Goal: Information Seeking & Learning: Learn about a topic

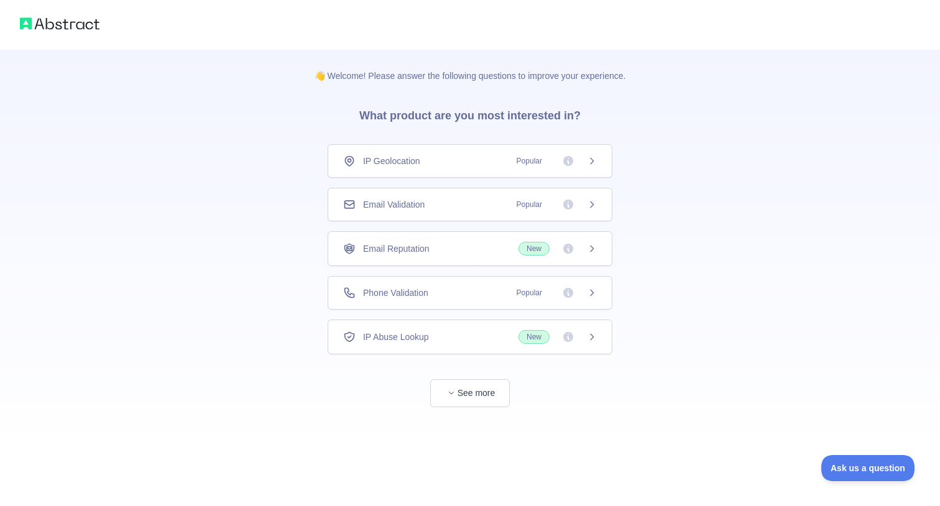
click at [582, 213] on div "Email Validation Popular" at bounding box center [470, 205] width 285 height 34
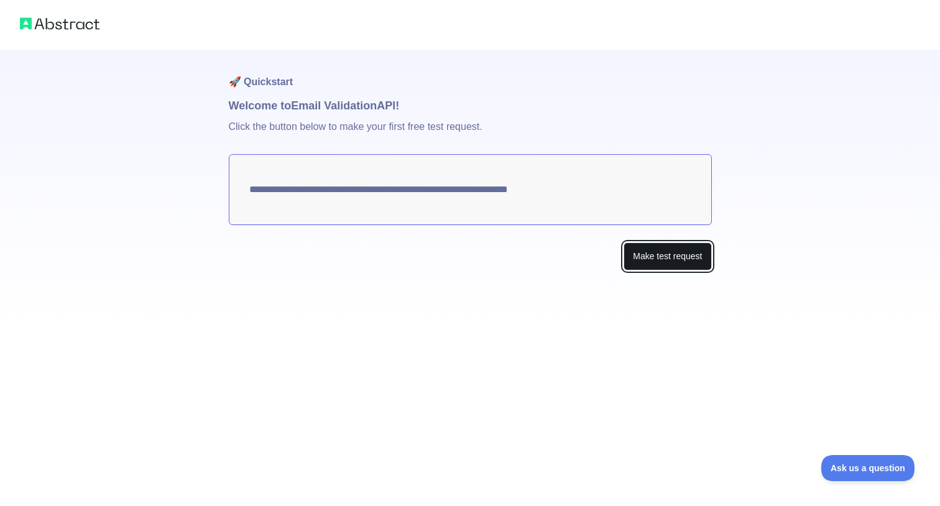
click at [708, 266] on button "Make test request" at bounding box center [668, 256] width 88 height 28
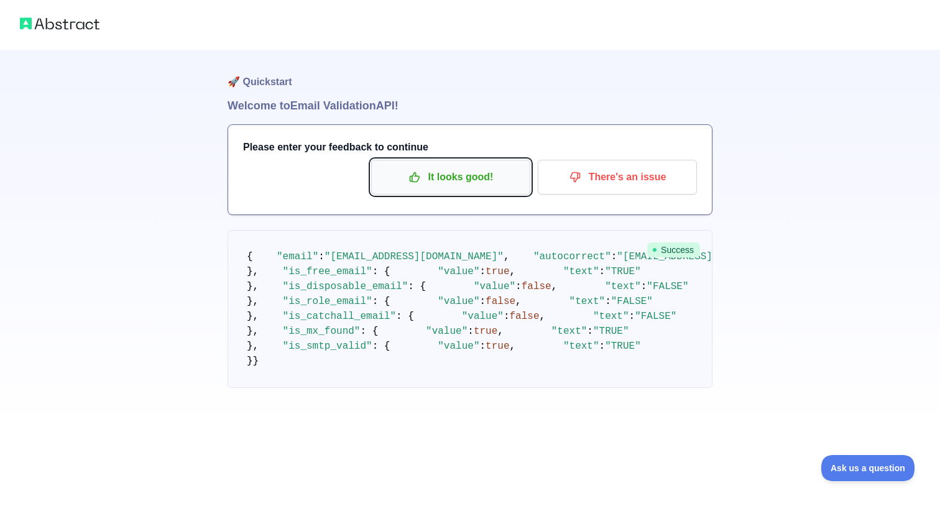
click at [472, 186] on p "It looks good!" at bounding box center [451, 177] width 141 height 21
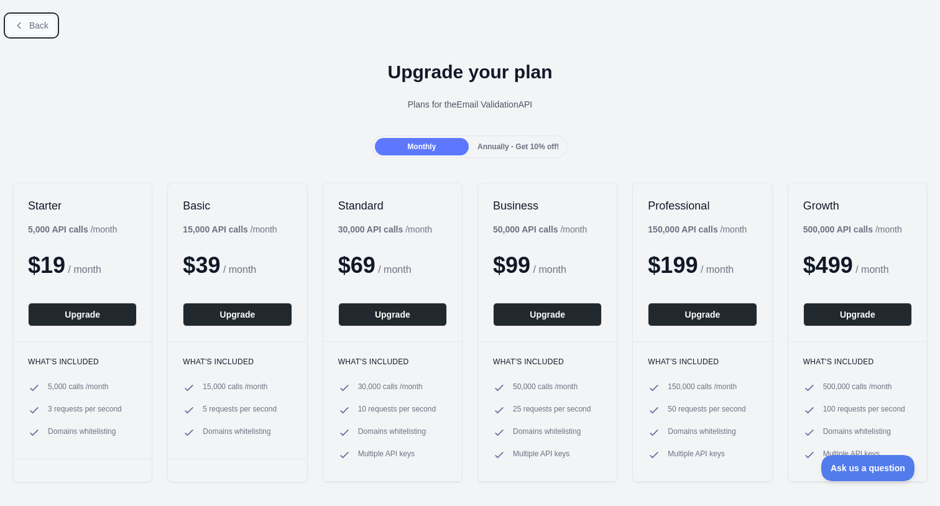
click at [16, 21] on icon at bounding box center [19, 26] width 10 height 10
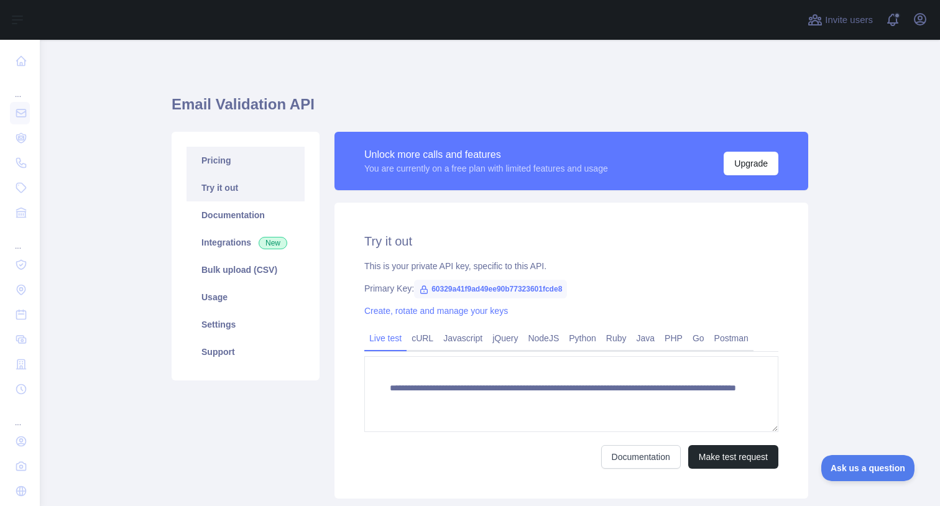
click at [226, 162] on link "Pricing" at bounding box center [246, 160] width 118 height 27
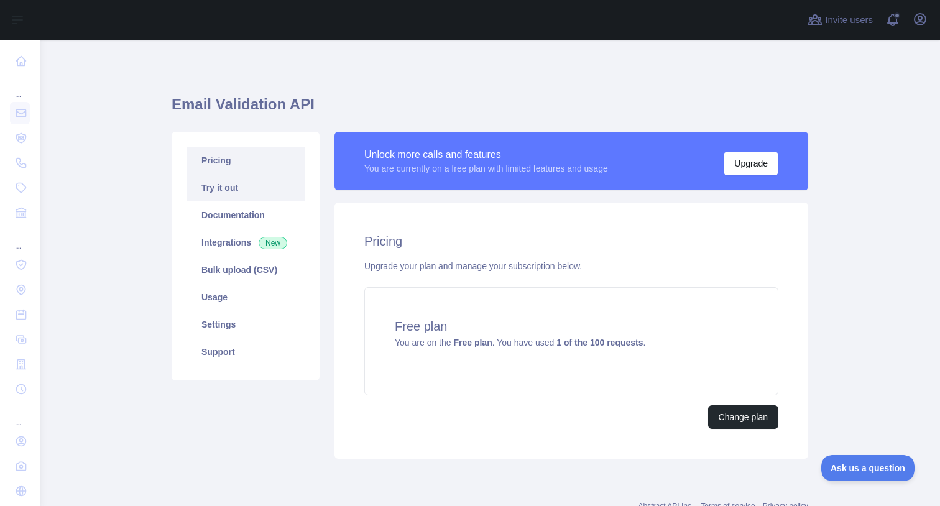
click at [223, 174] on link "Try it out" at bounding box center [246, 187] width 118 height 27
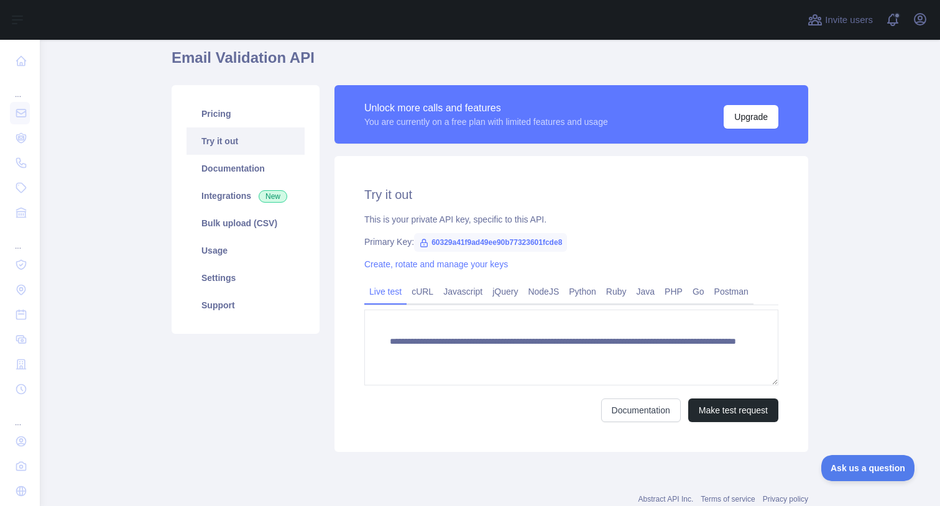
scroll to position [49, 0]
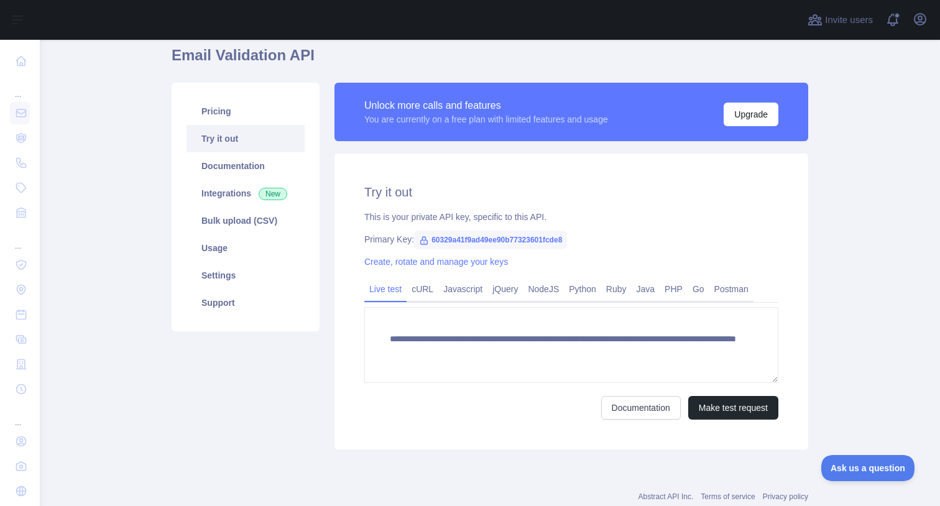
click at [515, 239] on span "60329a41f9ad49ee90b77323601fcde8" at bounding box center [490, 240] width 153 height 19
click at [621, 233] on div "**********" at bounding box center [572, 302] width 474 height 296
click at [552, 245] on span "60329a41f9ad49ee90b77323601fcde8" at bounding box center [490, 240] width 153 height 19
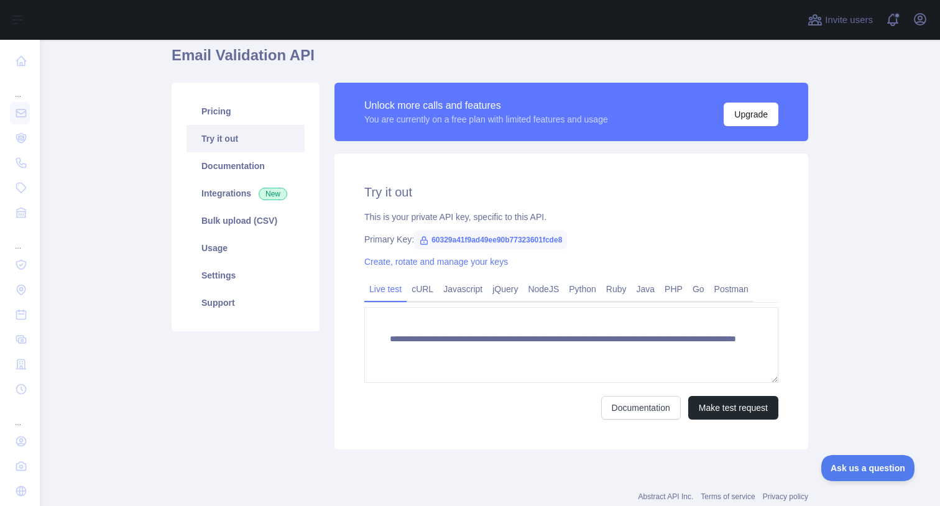
click at [552, 240] on span "60329a41f9ad49ee90b77323601fcde8" at bounding box center [490, 240] width 153 height 19
copy span "60329a41f9ad49ee90b77323601fcde8"
click at [484, 236] on span "60329a41f9ad49ee90b77323601fcde8" at bounding box center [490, 240] width 153 height 19
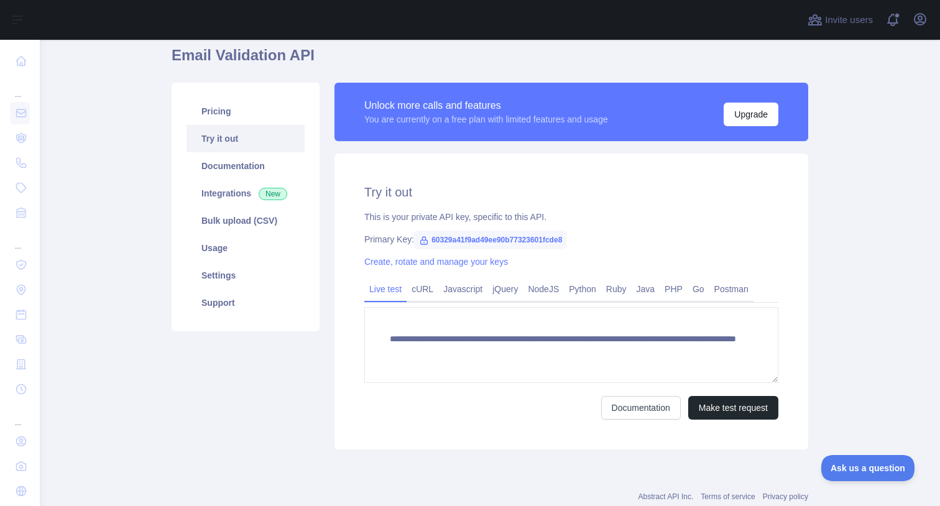
click at [512, 185] on h2 "Try it out" at bounding box center [571, 191] width 414 height 17
click at [218, 119] on link "Pricing" at bounding box center [246, 111] width 118 height 27
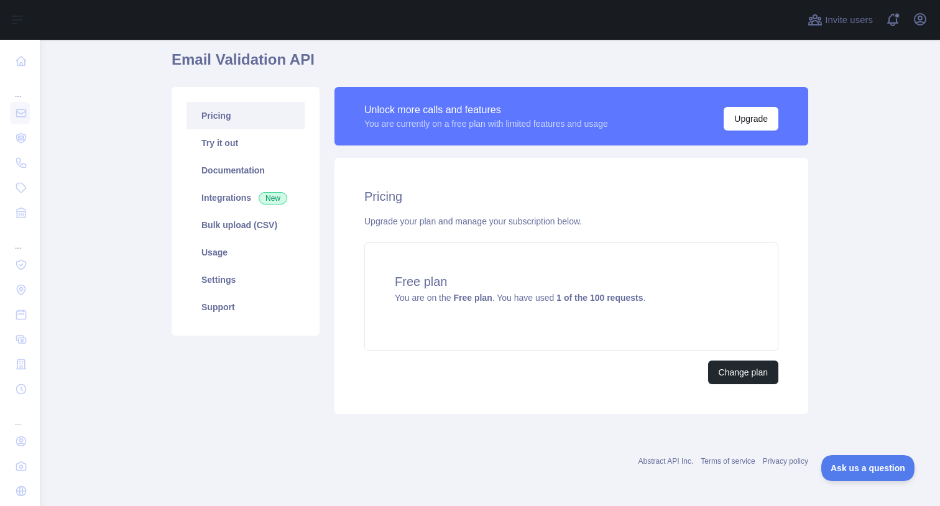
scroll to position [45, 0]
click at [241, 135] on link "Try it out" at bounding box center [246, 142] width 118 height 27
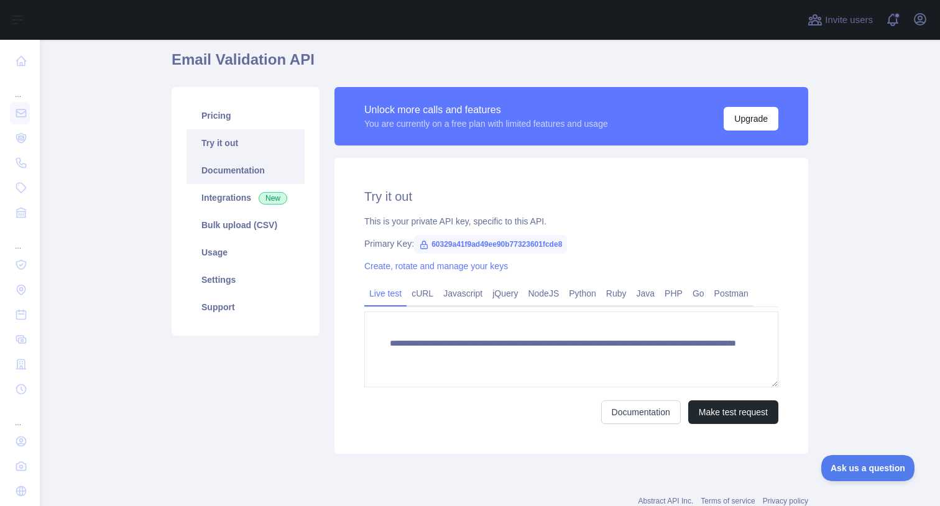
click at [244, 165] on link "Documentation" at bounding box center [246, 170] width 118 height 27
click at [215, 252] on link "Usage" at bounding box center [246, 252] width 118 height 27
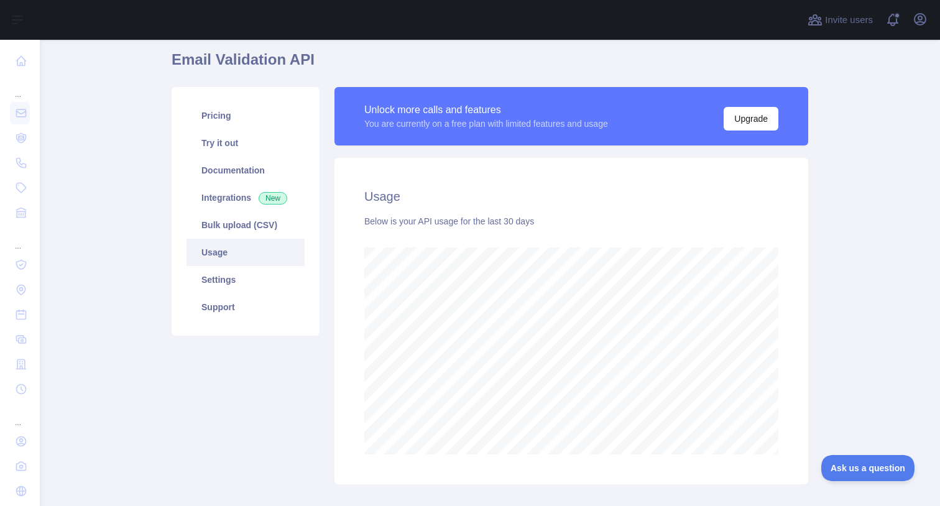
scroll to position [466, 900]
click at [238, 109] on link "Pricing" at bounding box center [246, 115] width 118 height 27
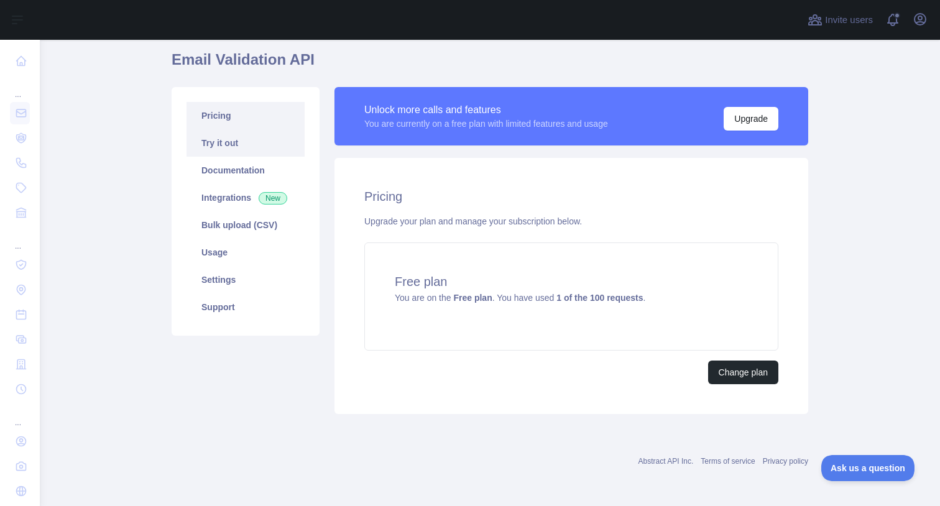
click at [242, 144] on link "Try it out" at bounding box center [246, 142] width 118 height 27
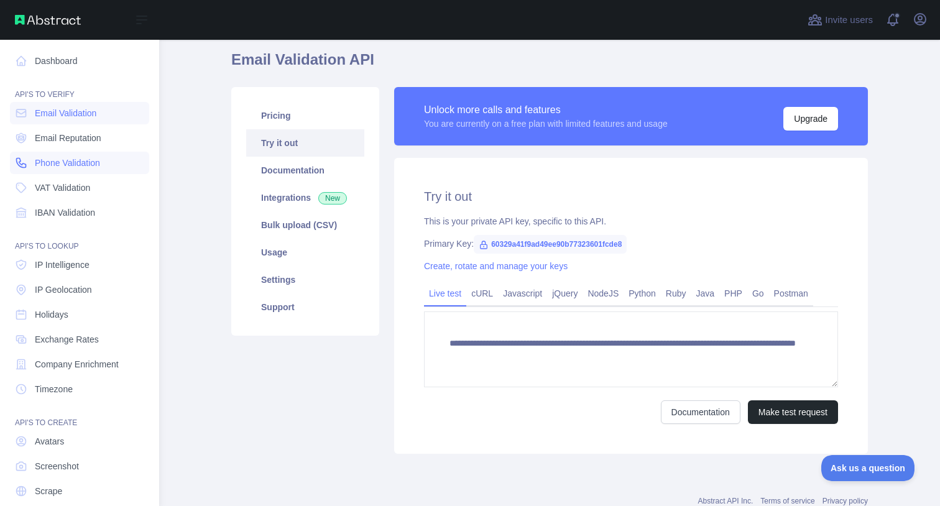
click at [81, 153] on link "Phone Validation" at bounding box center [79, 163] width 139 height 22
click at [85, 188] on span "VAT Validation" at bounding box center [62, 188] width 55 height 12
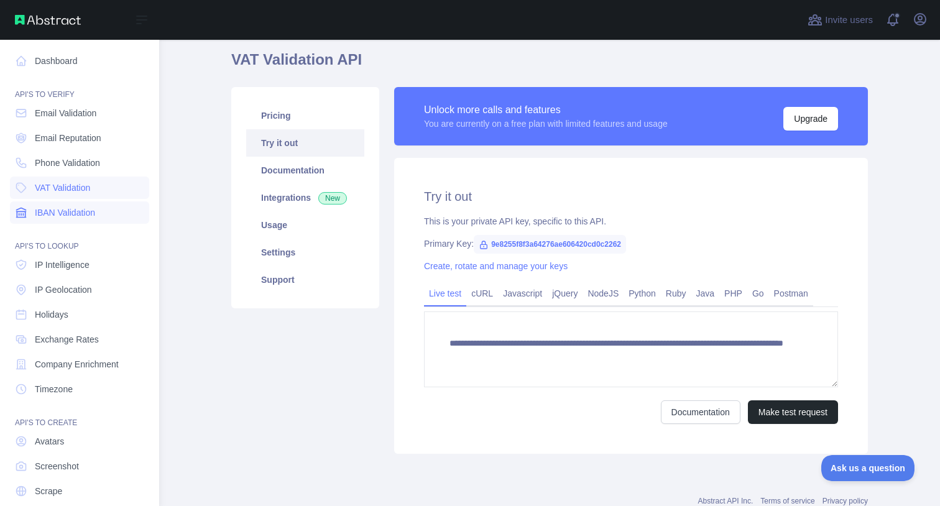
click at [80, 215] on span "IBAN Validation" at bounding box center [65, 212] width 60 height 12
click at [83, 135] on span "Email Reputation" at bounding box center [68, 138] width 67 height 12
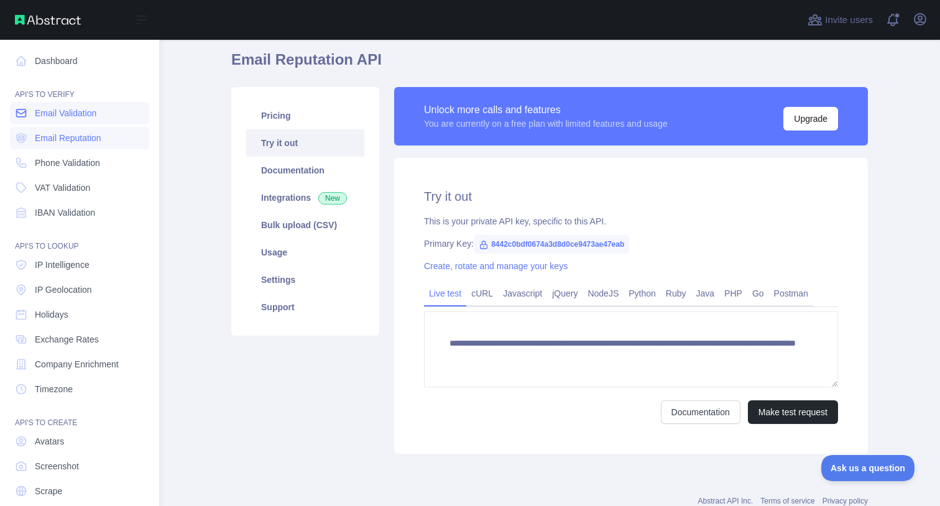
click at [92, 107] on span "Email Validation" at bounding box center [66, 113] width 62 height 12
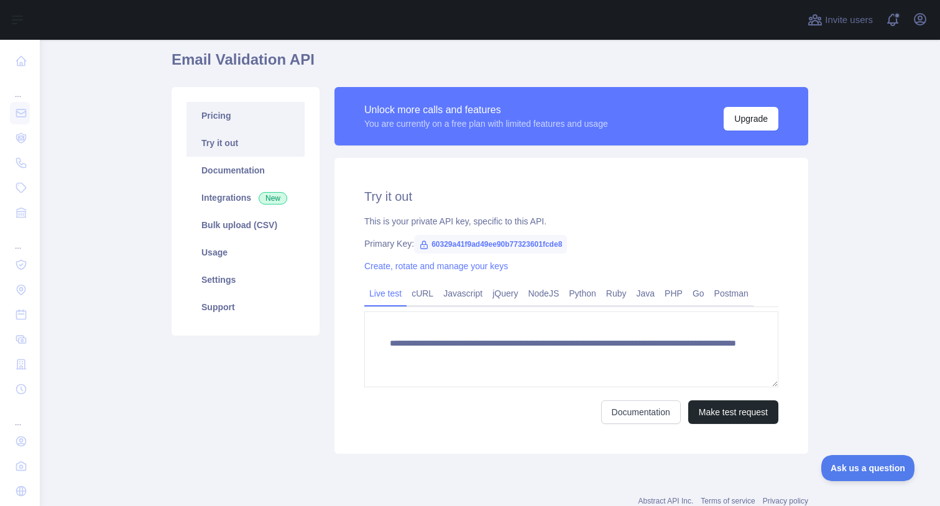
click at [262, 118] on link "Pricing" at bounding box center [246, 115] width 118 height 27
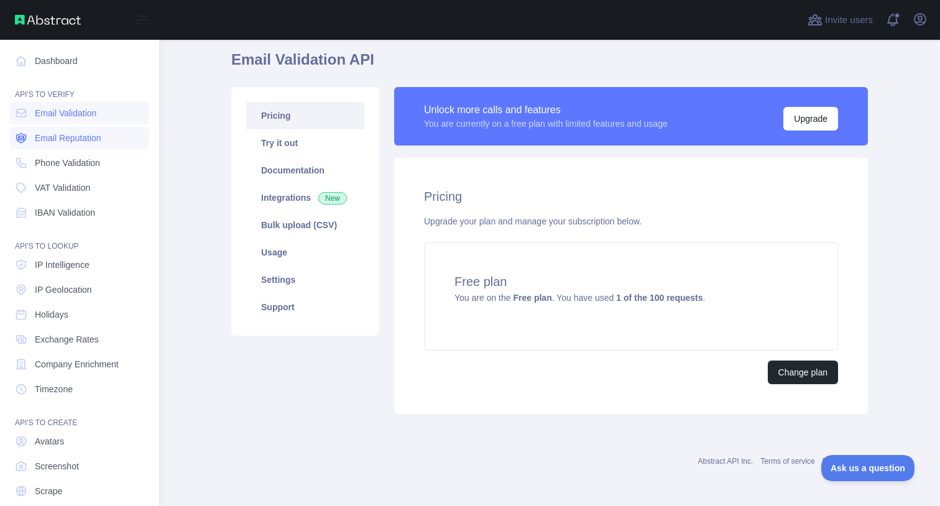
click at [39, 134] on span "Email Reputation" at bounding box center [68, 138] width 67 height 12
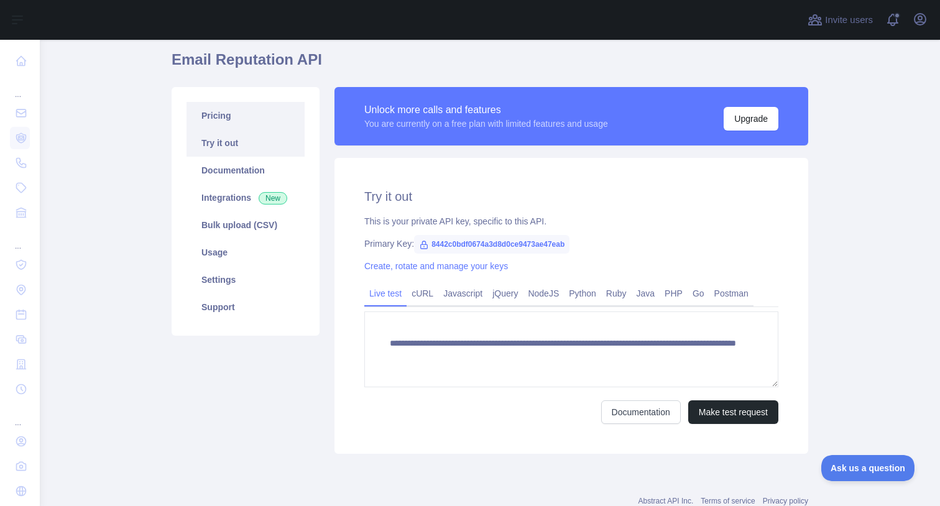
click at [267, 121] on link "Pricing" at bounding box center [246, 115] width 118 height 27
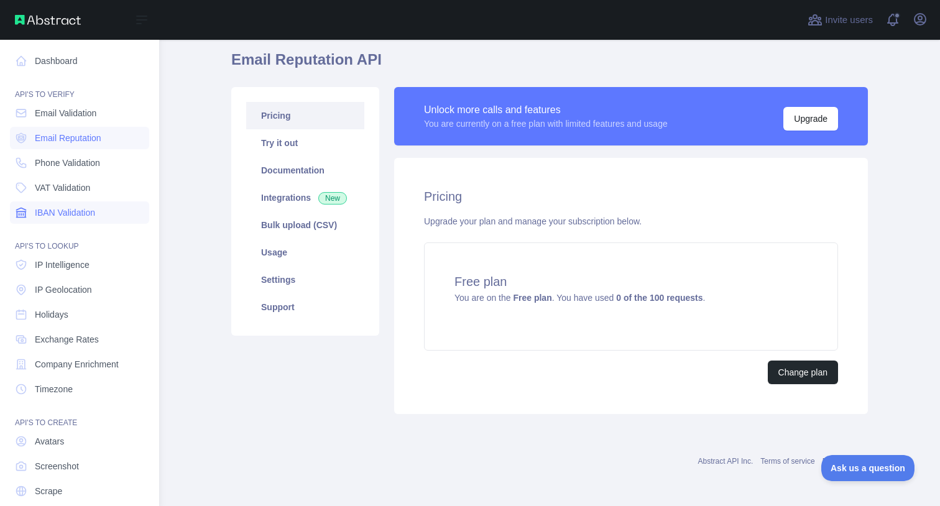
click at [88, 215] on span "IBAN Validation" at bounding box center [65, 212] width 60 height 12
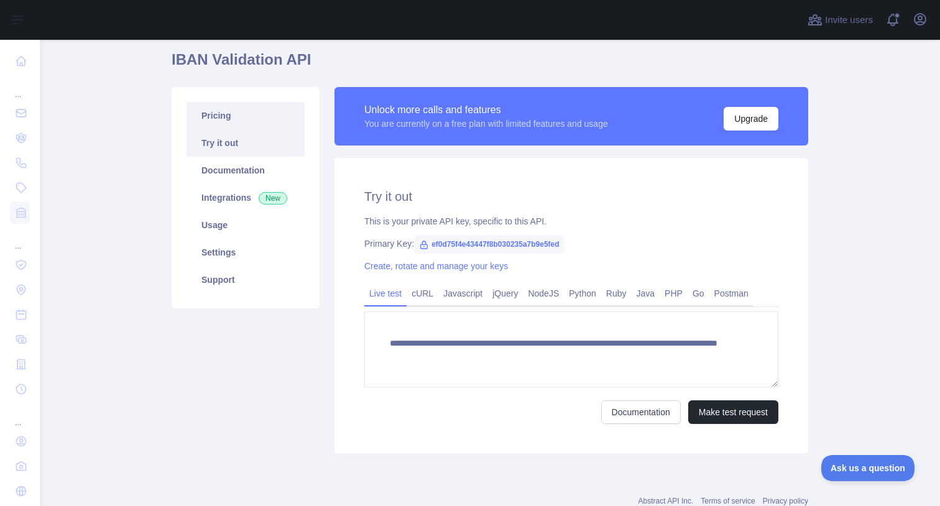
click at [251, 116] on link "Pricing" at bounding box center [246, 115] width 118 height 27
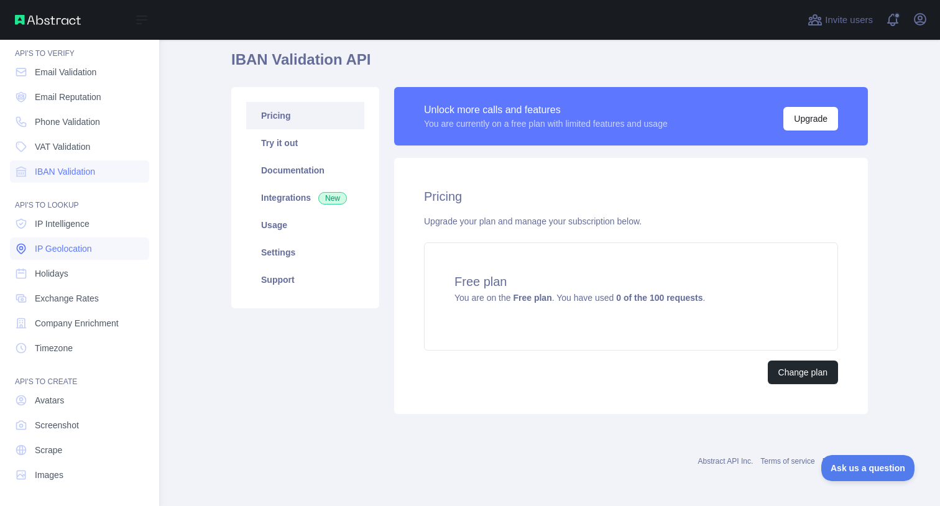
scroll to position [40, 0]
click at [87, 350] on link "Timezone" at bounding box center [79, 349] width 139 height 22
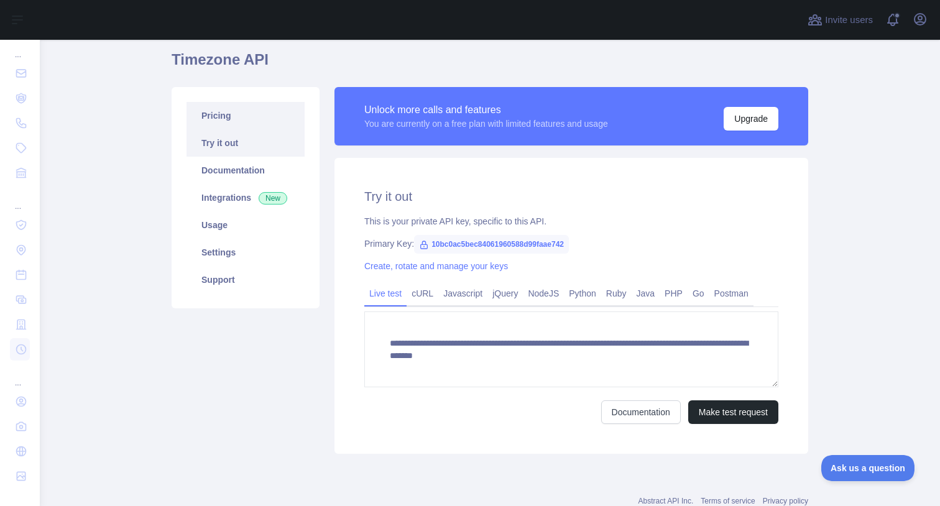
click at [253, 113] on link "Pricing" at bounding box center [246, 115] width 118 height 27
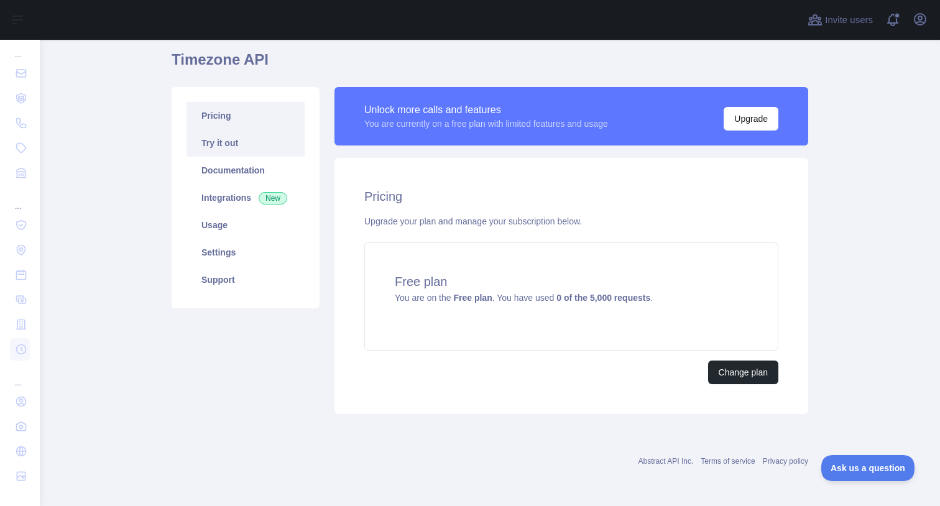
click at [281, 130] on link "Try it out" at bounding box center [246, 142] width 118 height 27
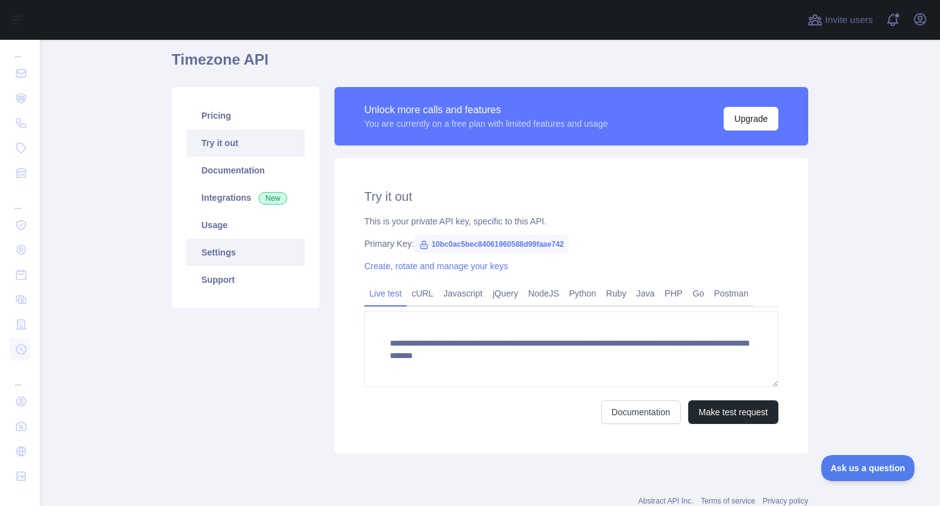
click at [244, 242] on link "Settings" at bounding box center [246, 252] width 118 height 27
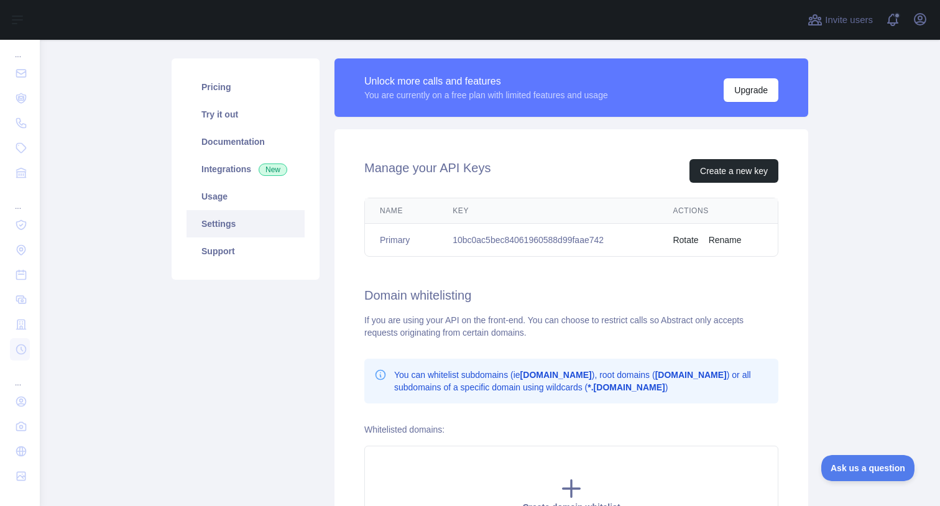
scroll to position [0, 0]
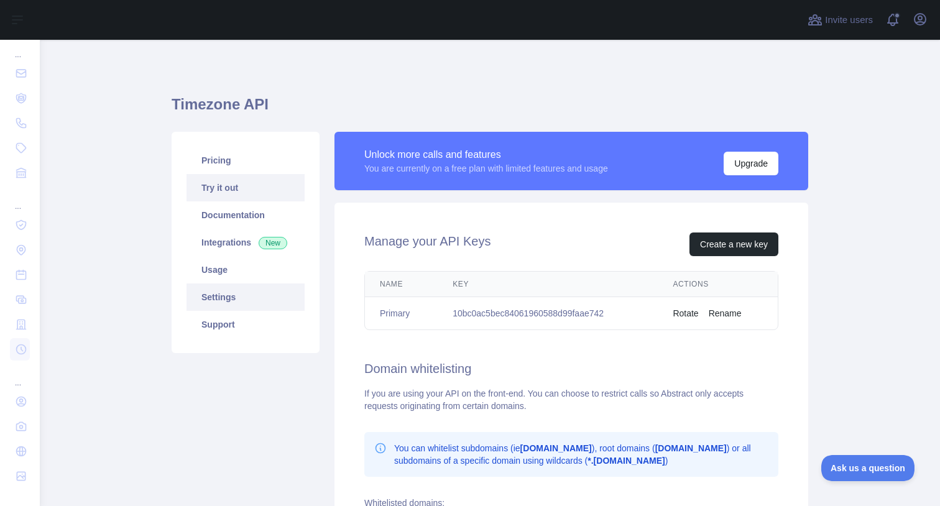
click at [231, 187] on link "Try it out" at bounding box center [246, 187] width 118 height 27
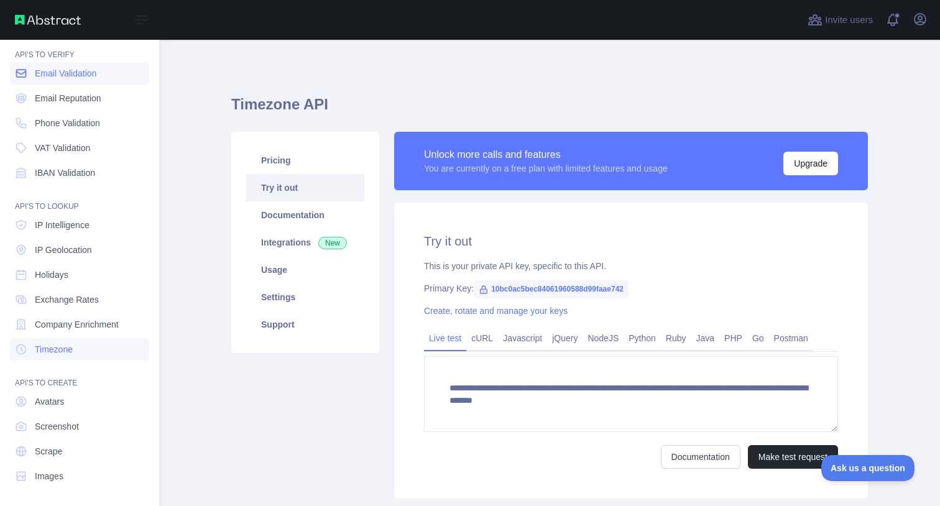
click at [70, 71] on span "Email Validation" at bounding box center [66, 73] width 62 height 12
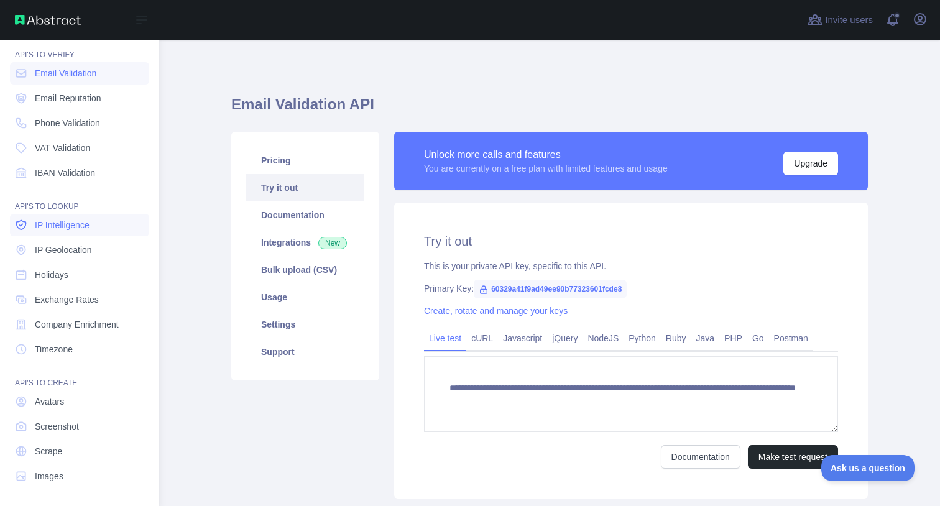
scroll to position [41, 0]
click at [65, 318] on span "Company Enrichment" at bounding box center [77, 323] width 84 height 12
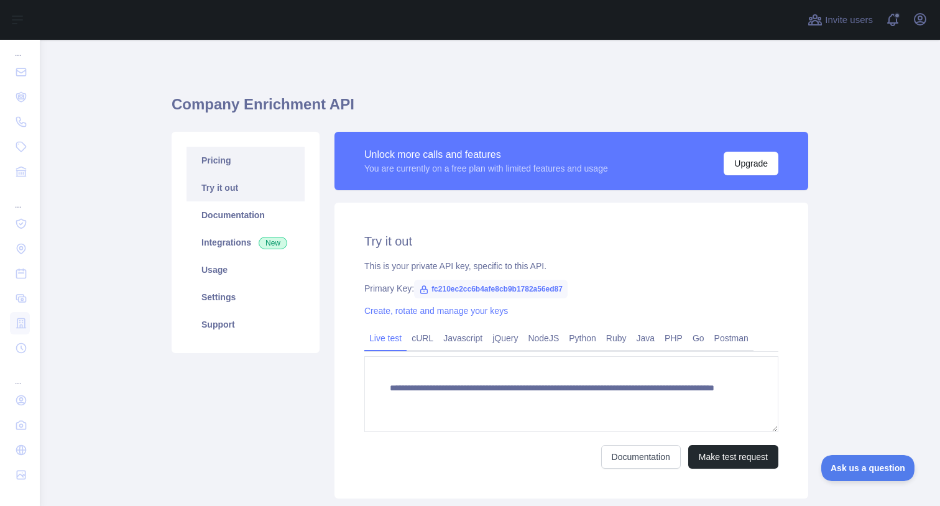
click at [234, 161] on link "Pricing" at bounding box center [246, 160] width 118 height 27
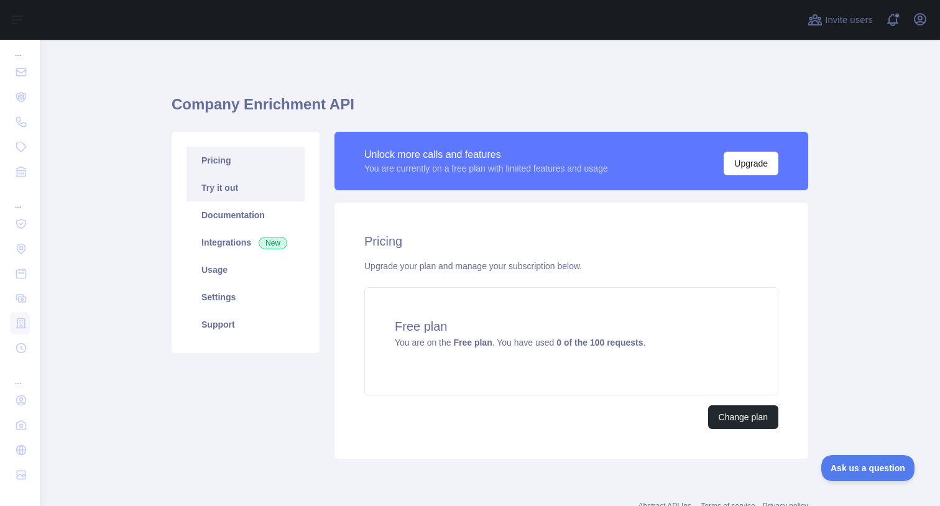
click at [240, 188] on link "Try it out" at bounding box center [246, 187] width 118 height 27
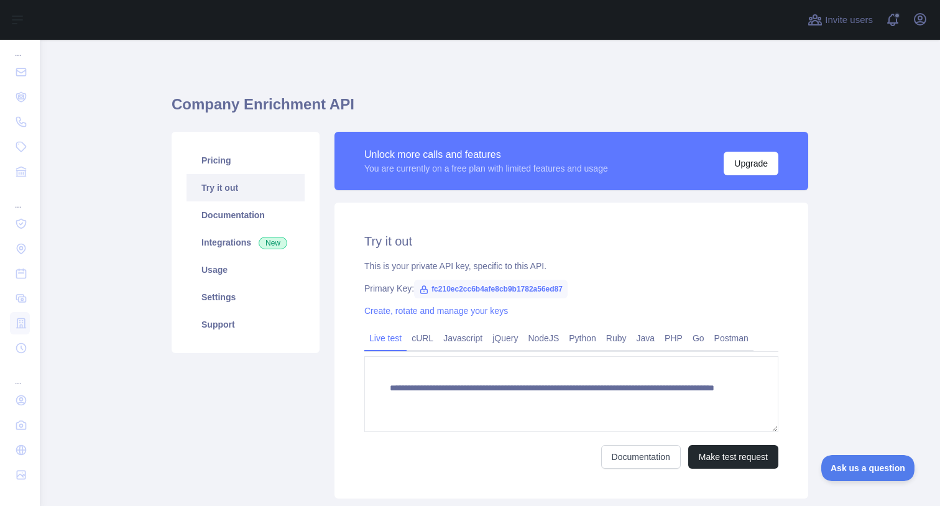
click at [514, 290] on span "fc210ec2cc6b4afe8cb9b1782a56ed87" at bounding box center [491, 289] width 154 height 19
copy span "fc210ec2cc6b4afe8cb9b1782a56ed87"
click at [141, 219] on main "**********" at bounding box center [490, 273] width 900 height 466
click at [226, 274] on link "Usage" at bounding box center [246, 269] width 118 height 27
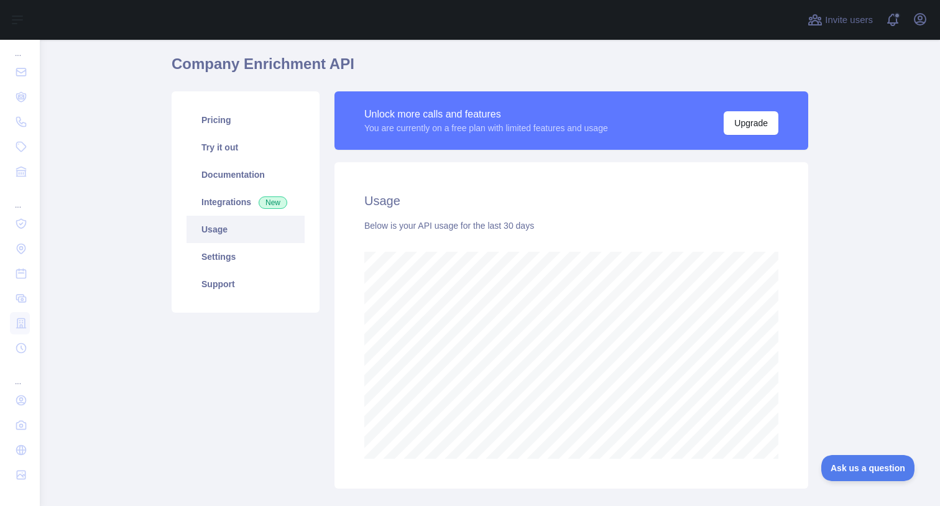
scroll to position [47, 0]
